Goal: Information Seeking & Learning: Learn about a topic

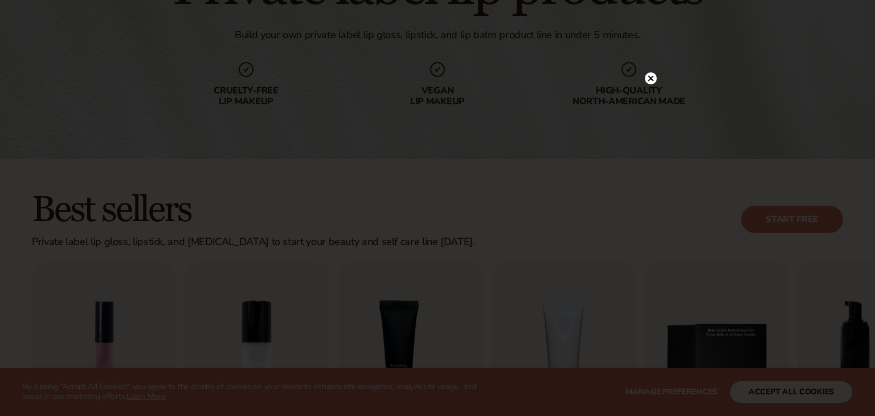
scroll to position [153, 0]
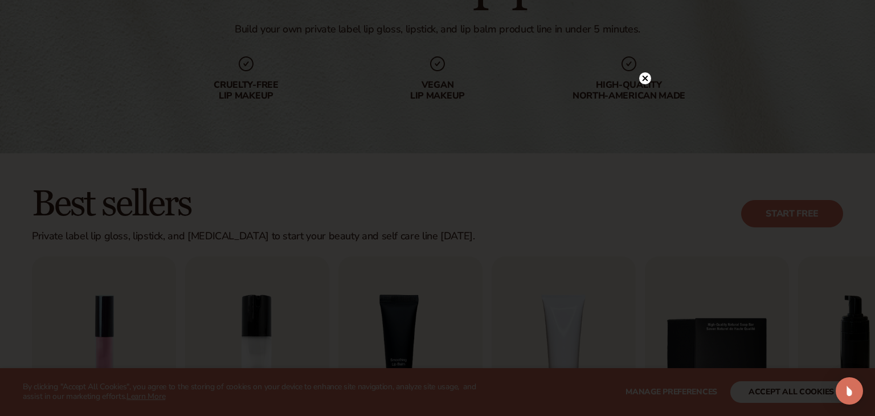
drag, startPoint x: 646, startPoint y: 78, endPoint x: 634, endPoint y: 80, distance: 12.3
click at [645, 77] on icon at bounding box center [646, 78] width 6 height 6
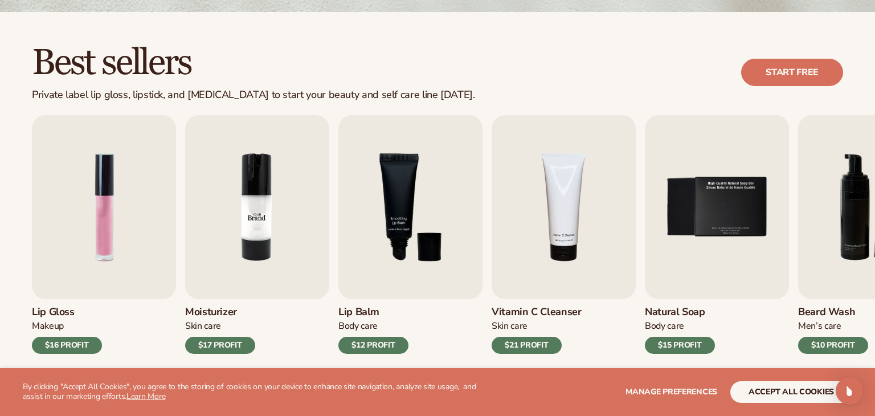
scroll to position [315, 0]
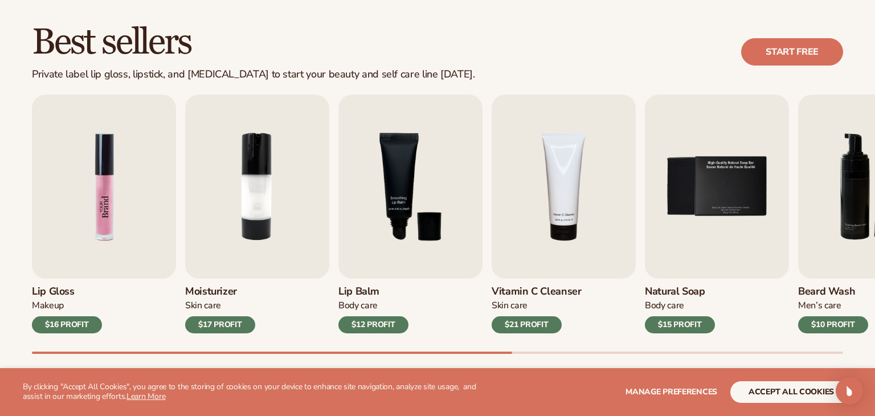
click at [100, 206] on img "1 / 9" at bounding box center [104, 187] width 144 height 184
click at [84, 254] on img "1 / 9" at bounding box center [104, 187] width 144 height 184
click at [129, 197] on img "1 / 9" at bounding box center [104, 187] width 144 height 184
click at [113, 181] on img "1 / 9" at bounding box center [104, 187] width 144 height 184
click at [107, 181] on img "1 / 9" at bounding box center [104, 187] width 144 height 184
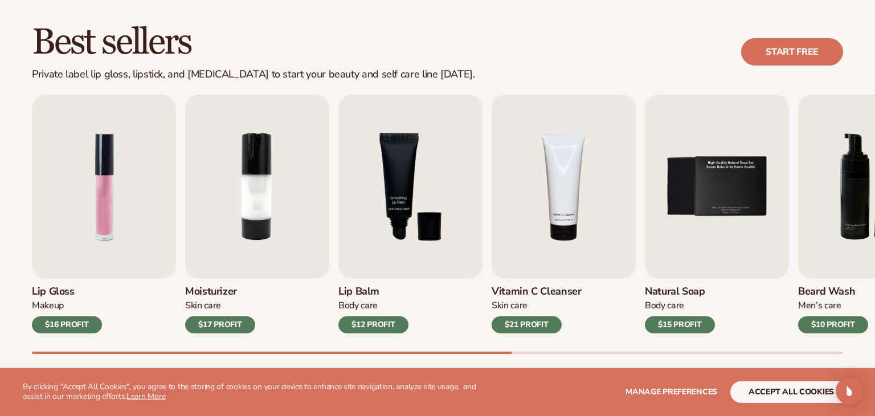
click at [47, 298] on div "Lip Gloss Makeup $16 PROFIT" at bounding box center [104, 306] width 144 height 55
click at [47, 288] on h3 "Lip Gloss" at bounding box center [67, 291] width 70 height 13
click at [48, 325] on div "$16 PROFIT" at bounding box center [67, 324] width 70 height 17
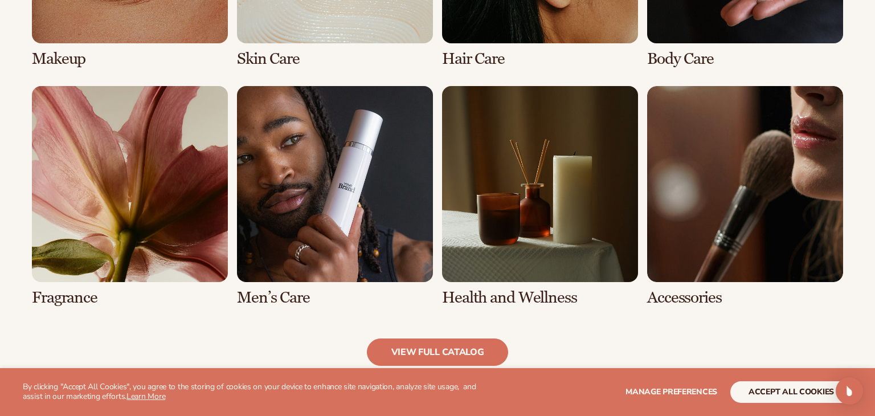
scroll to position [1062, 0]
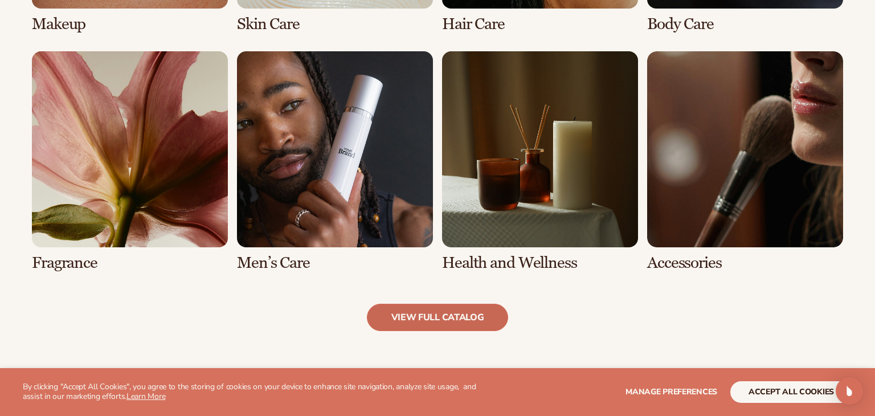
click at [405, 314] on link "view full catalog" at bounding box center [438, 317] width 142 height 27
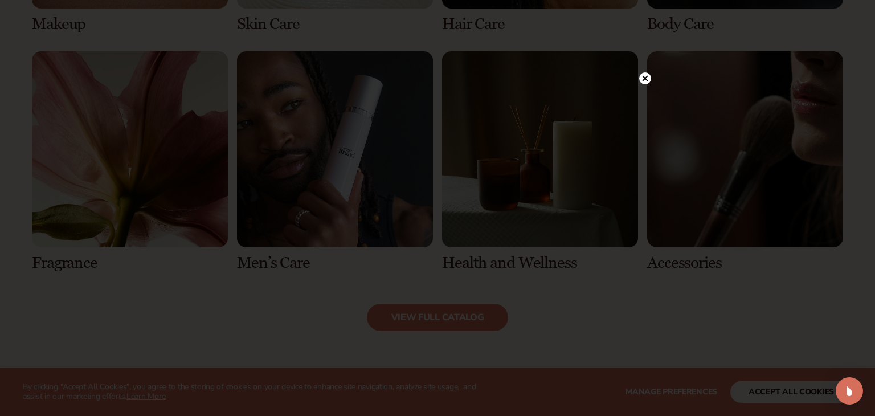
click at [651, 78] on div at bounding box center [437, 208] width 875 height 416
click at [646, 81] on circle at bounding box center [645, 78] width 12 height 12
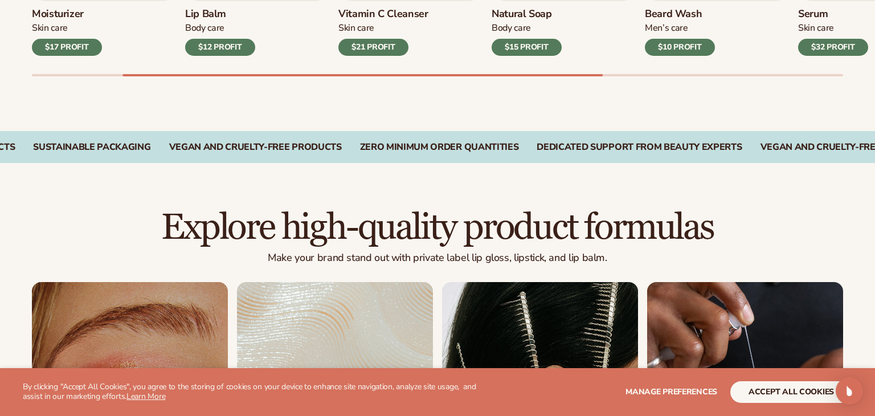
scroll to position [833, 0]
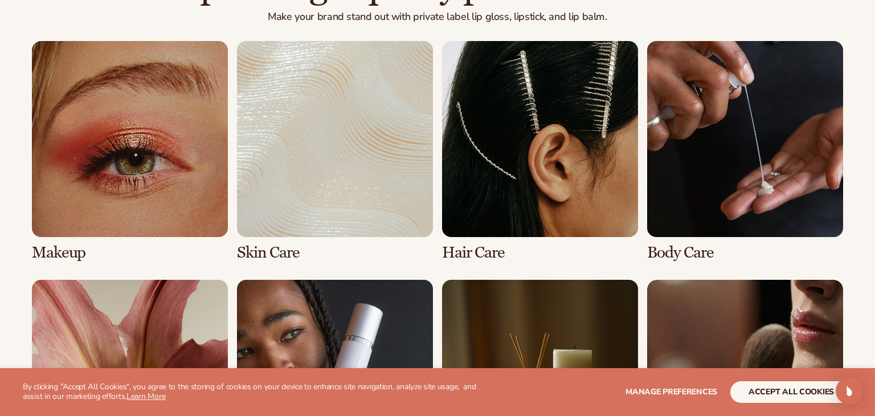
click at [159, 187] on link "1 / 8" at bounding box center [130, 151] width 196 height 221
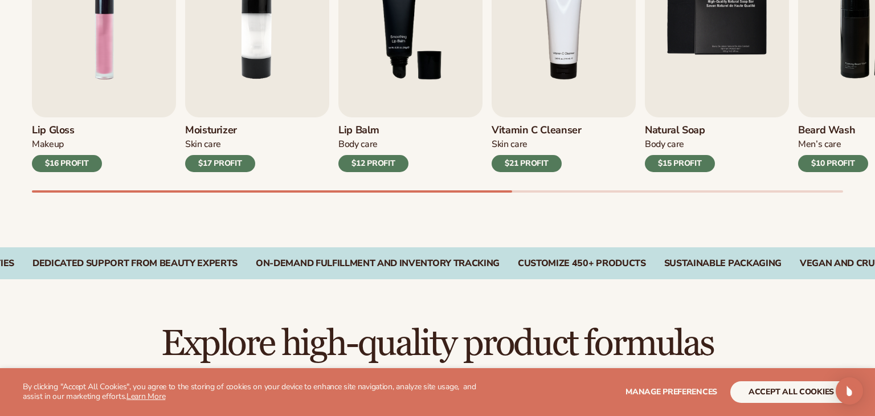
scroll to position [382, 0]
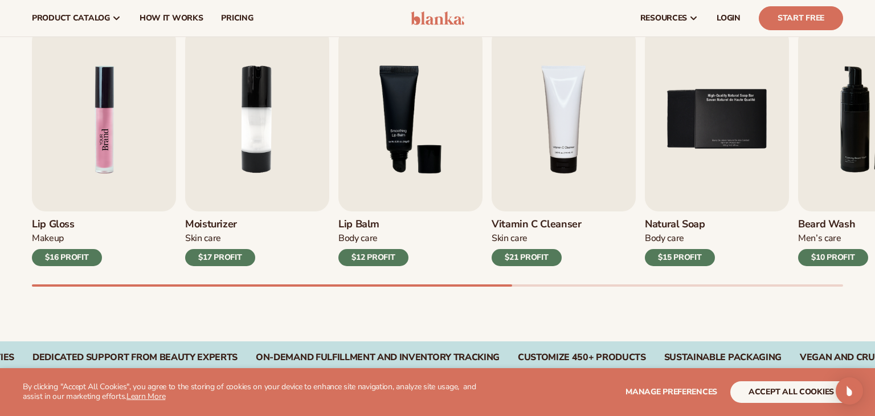
click at [85, 144] on img "1 / 9" at bounding box center [104, 119] width 144 height 184
click at [101, 136] on img "1 / 9" at bounding box center [104, 119] width 144 height 184
click at [103, 137] on img "1 / 9" at bounding box center [104, 119] width 144 height 184
